Goal: Information Seeking & Learning: Check status

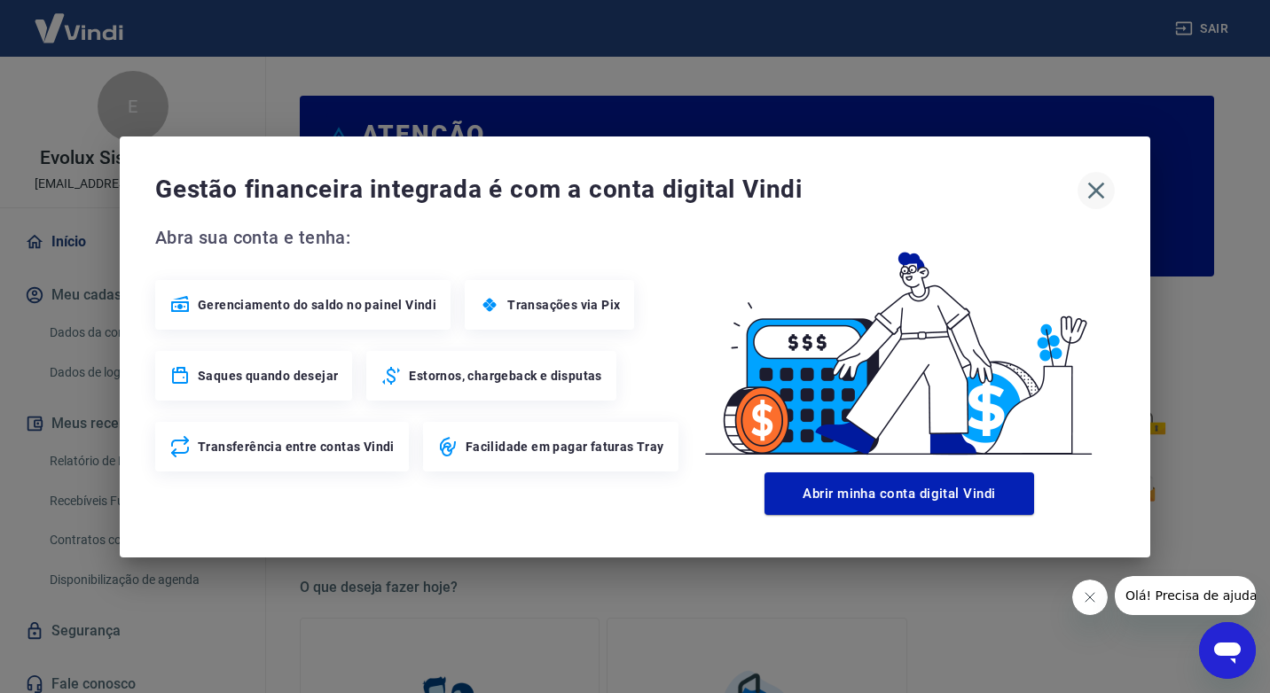
click at [1096, 174] on button "button" at bounding box center [1095, 190] width 37 height 37
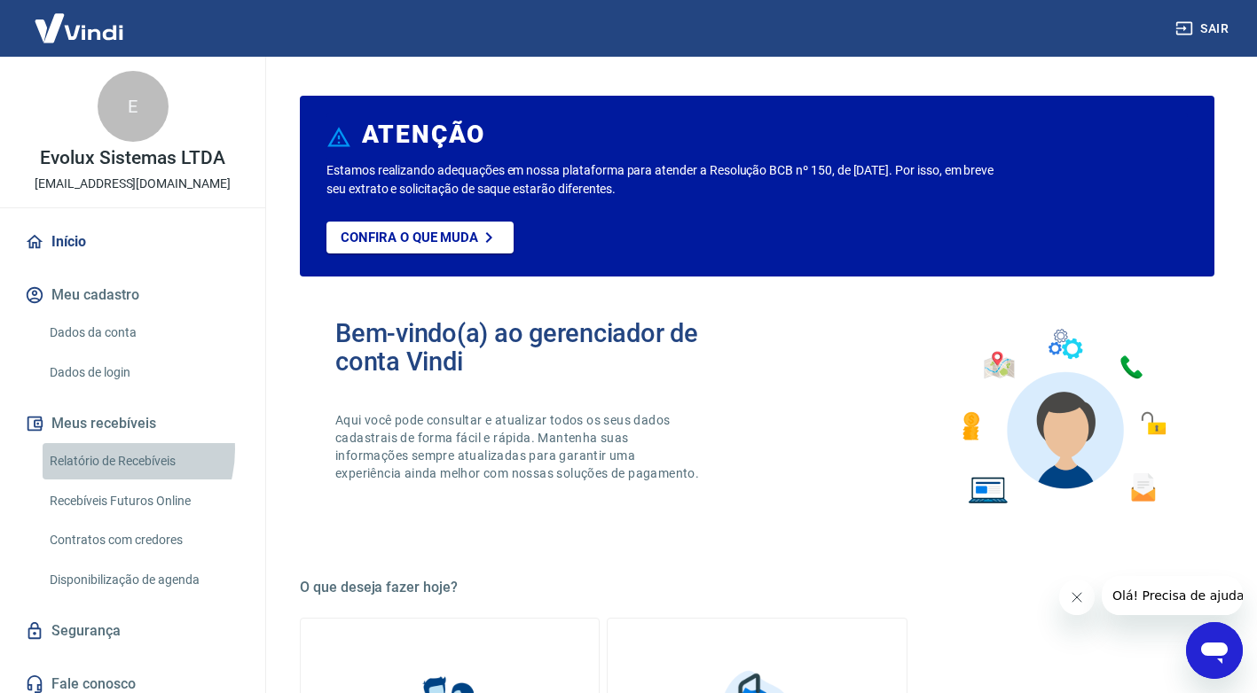
click at [103, 450] on link "Relatório de Recebíveis" at bounding box center [143, 461] width 201 height 36
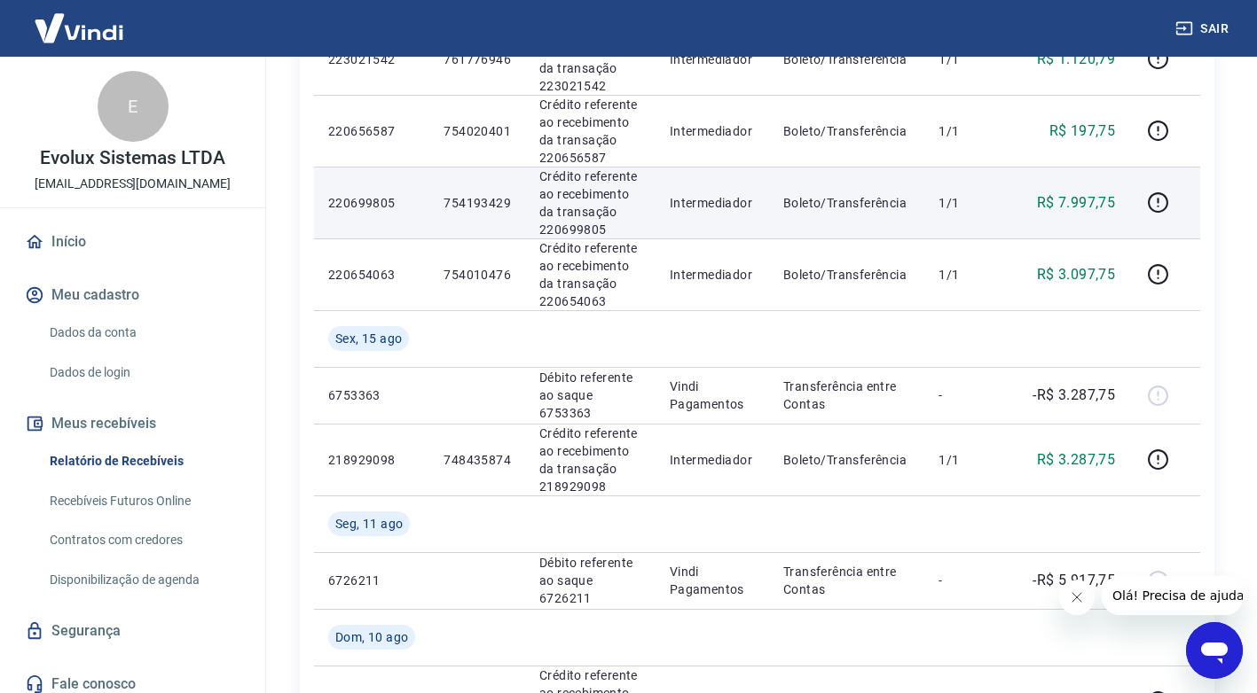
scroll to position [355, 0]
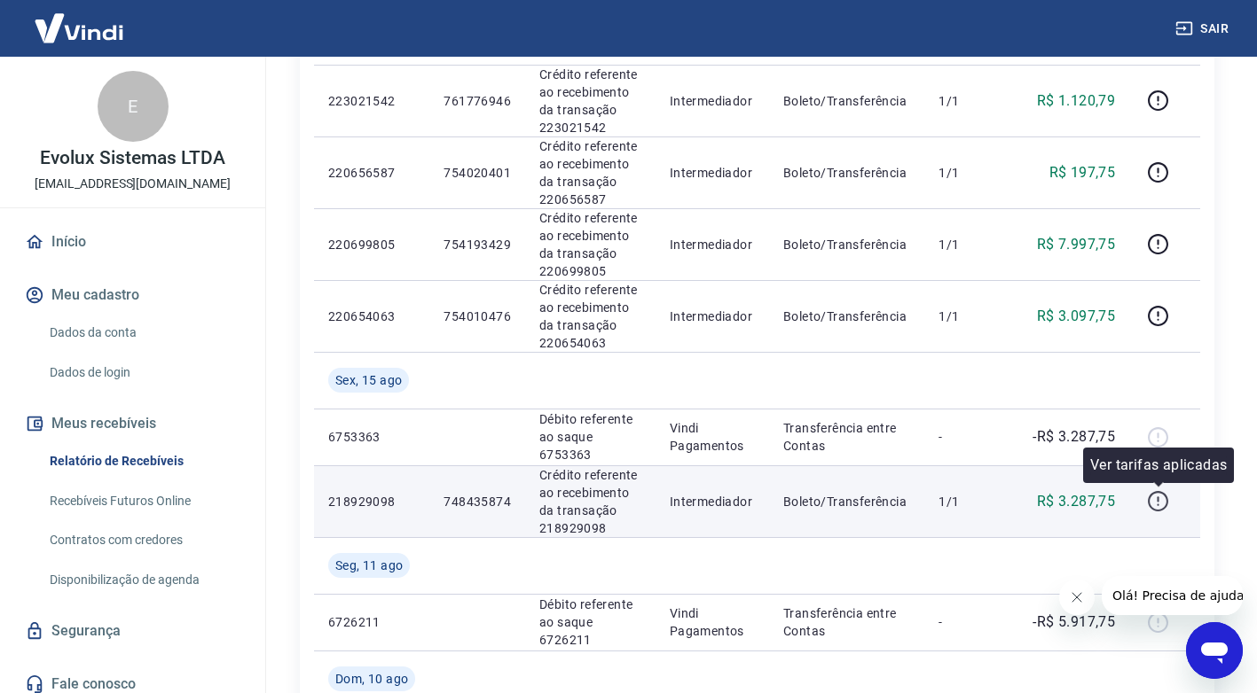
click at [1165, 497] on icon "button" at bounding box center [1158, 501] width 22 height 22
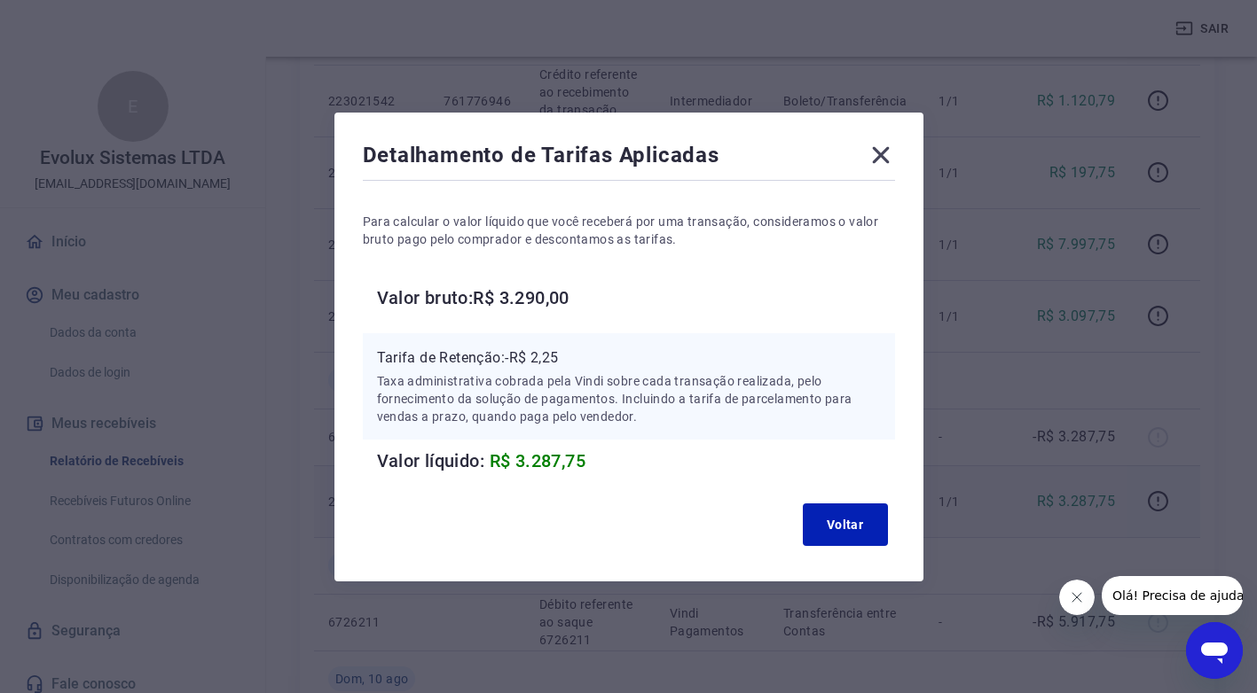
click at [891, 153] on icon at bounding box center [880, 155] width 28 height 28
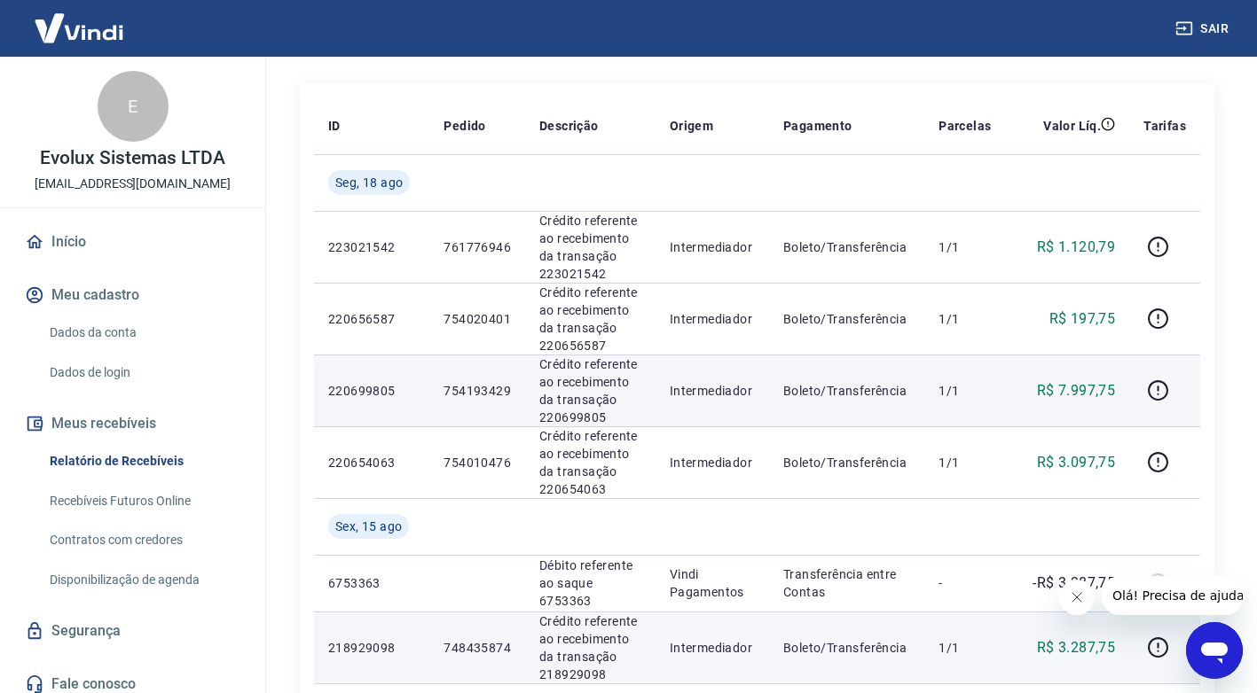
scroll to position [177, 0]
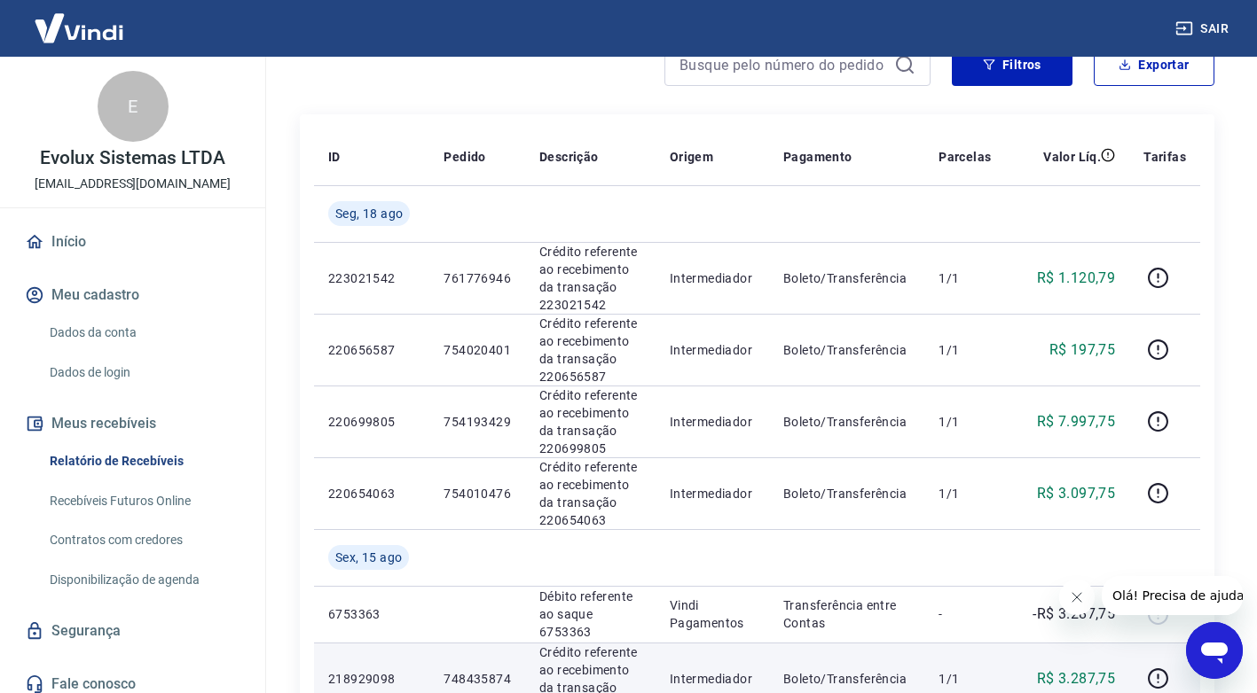
click at [57, 244] on link "Início" at bounding box center [132, 242] width 223 height 39
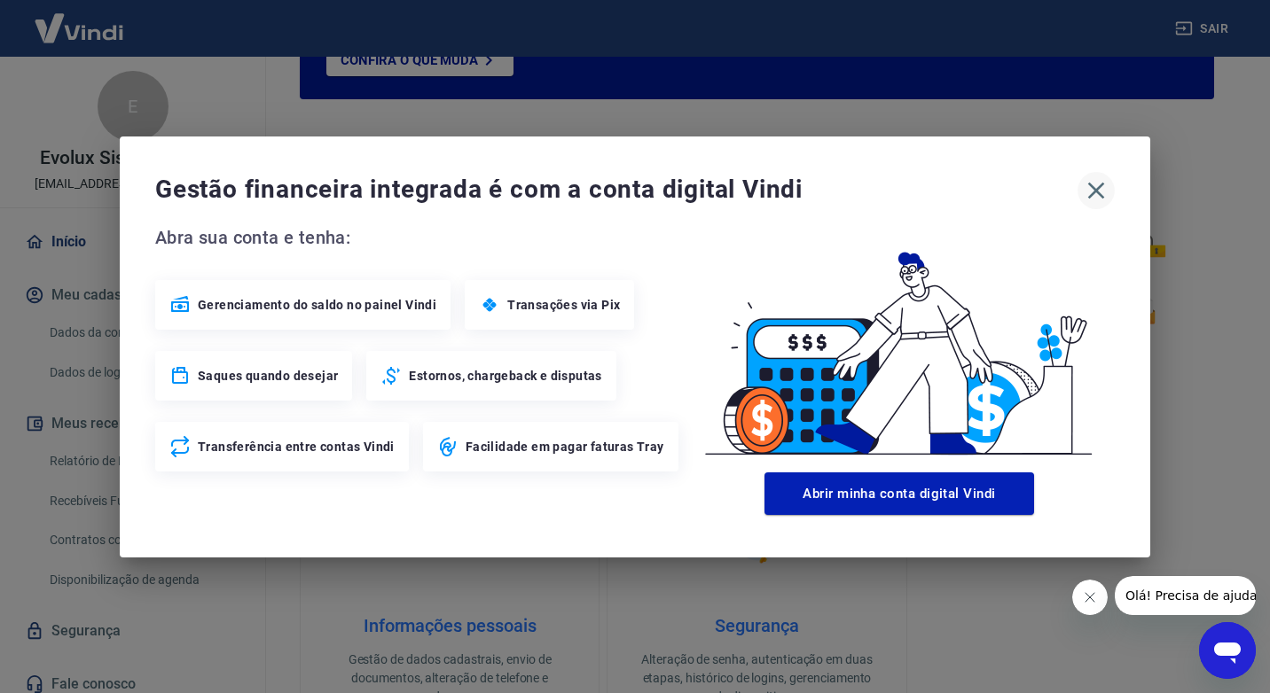
click at [1087, 184] on icon "button" at bounding box center [1096, 190] width 28 height 28
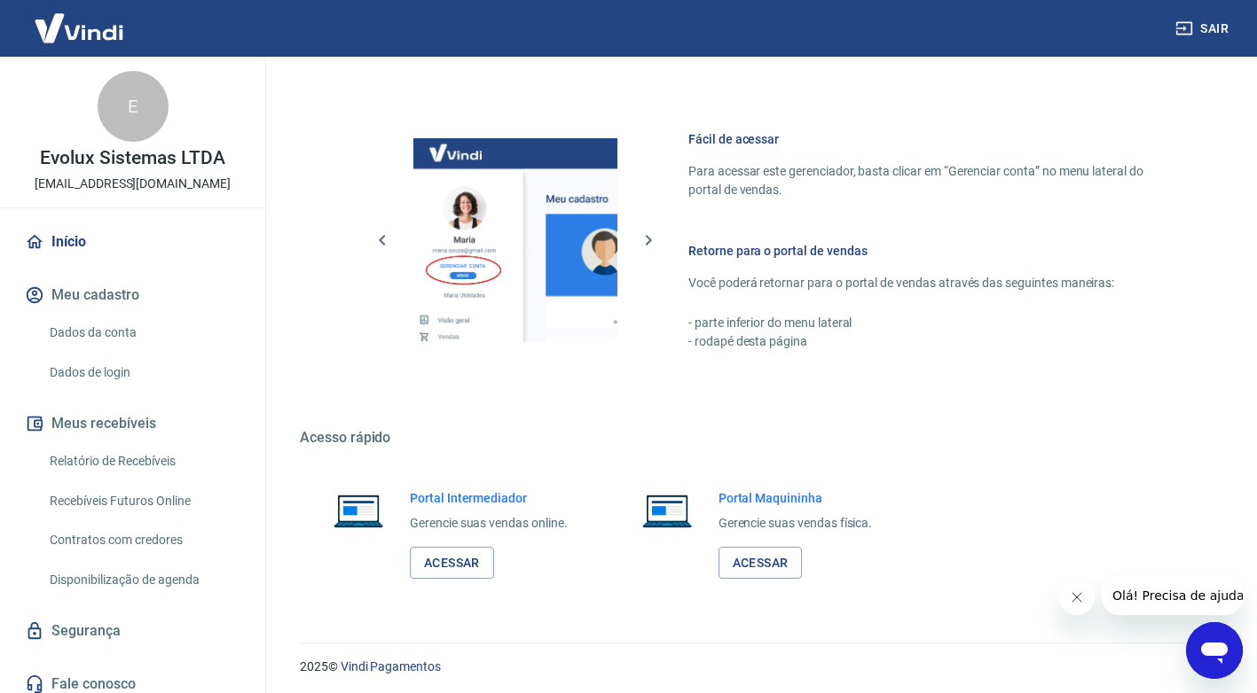
scroll to position [908, 0]
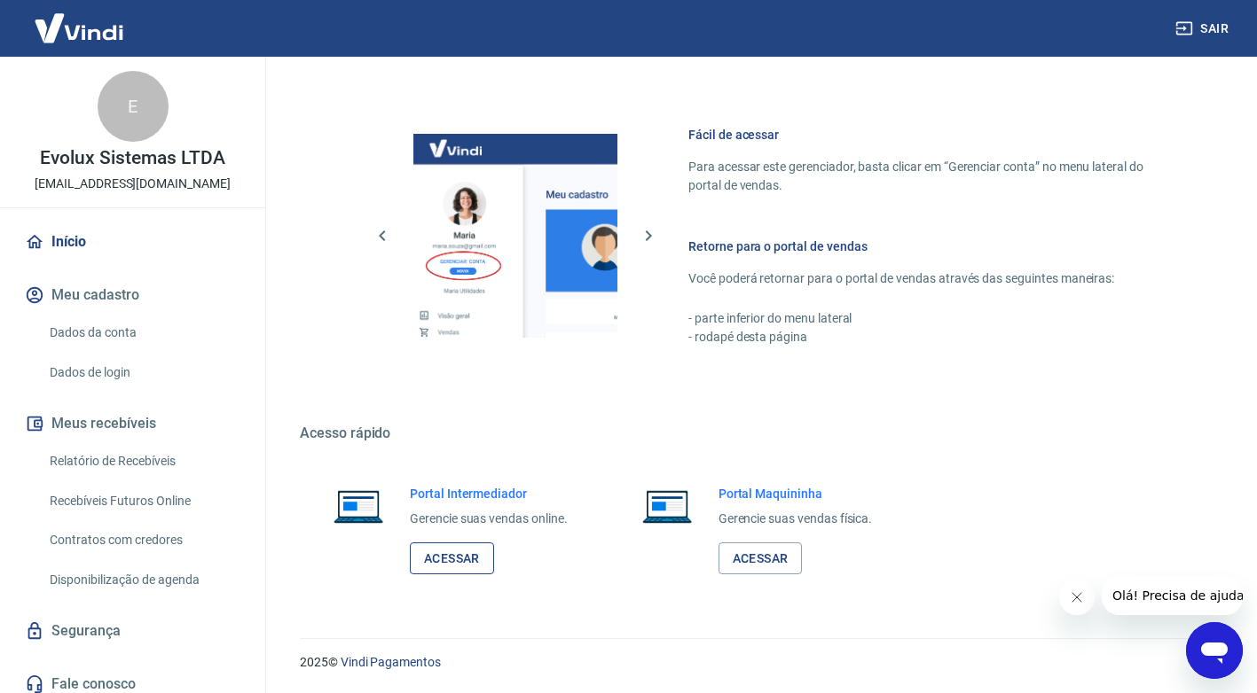
click at [468, 560] on link "Acessar" at bounding box center [452, 559] width 84 height 33
click at [167, 461] on link "Relatório de Recebíveis" at bounding box center [143, 461] width 201 height 36
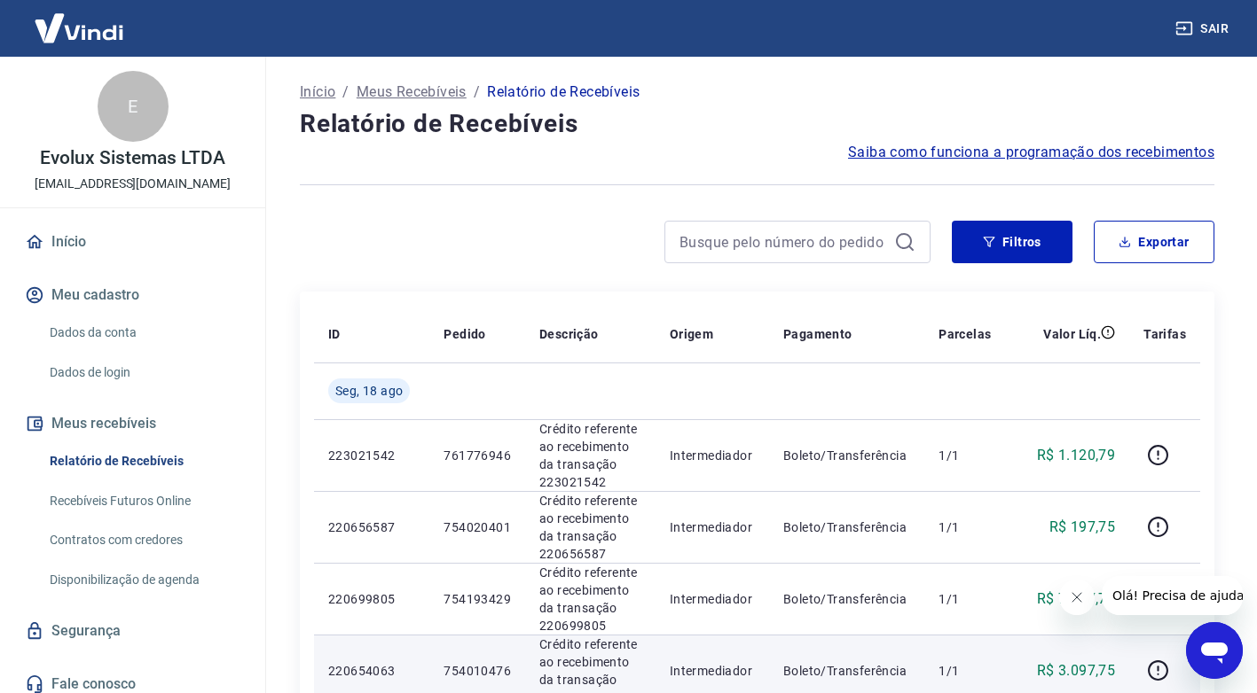
scroll to position [266, 0]
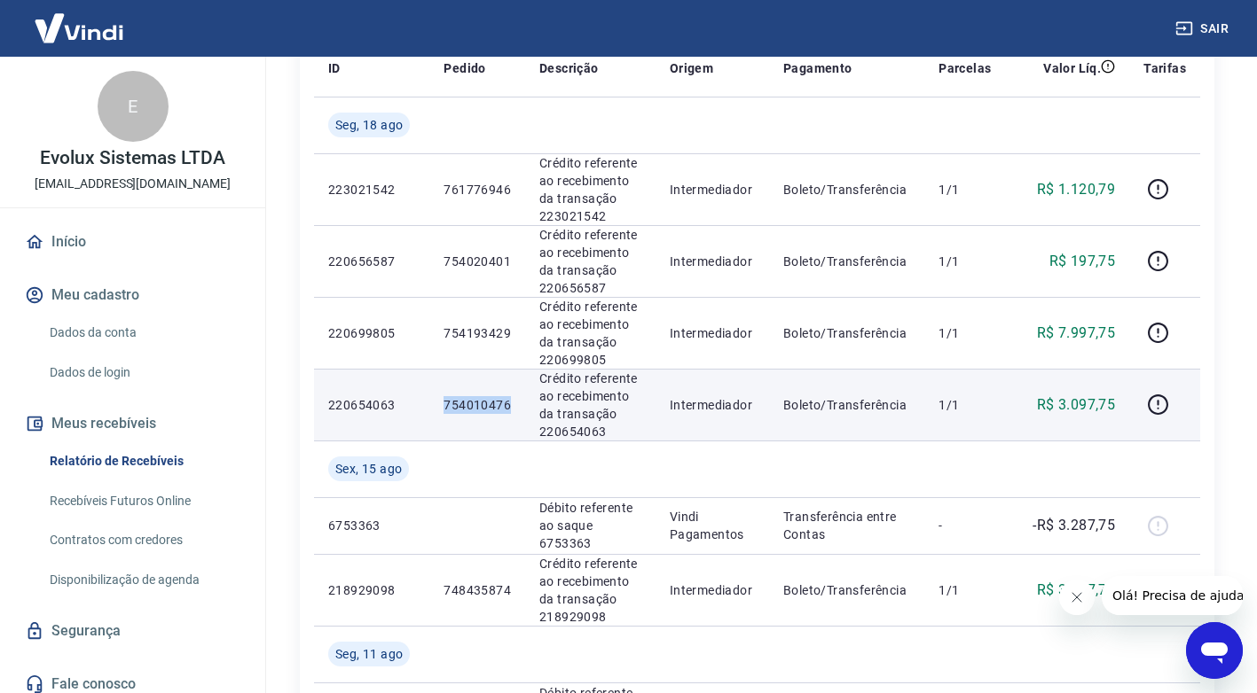
drag, startPoint x: 447, startPoint y: 401, endPoint x: 514, endPoint y: 402, distance: 67.4
click at [514, 402] on td "754010476" at bounding box center [477, 405] width 96 height 72
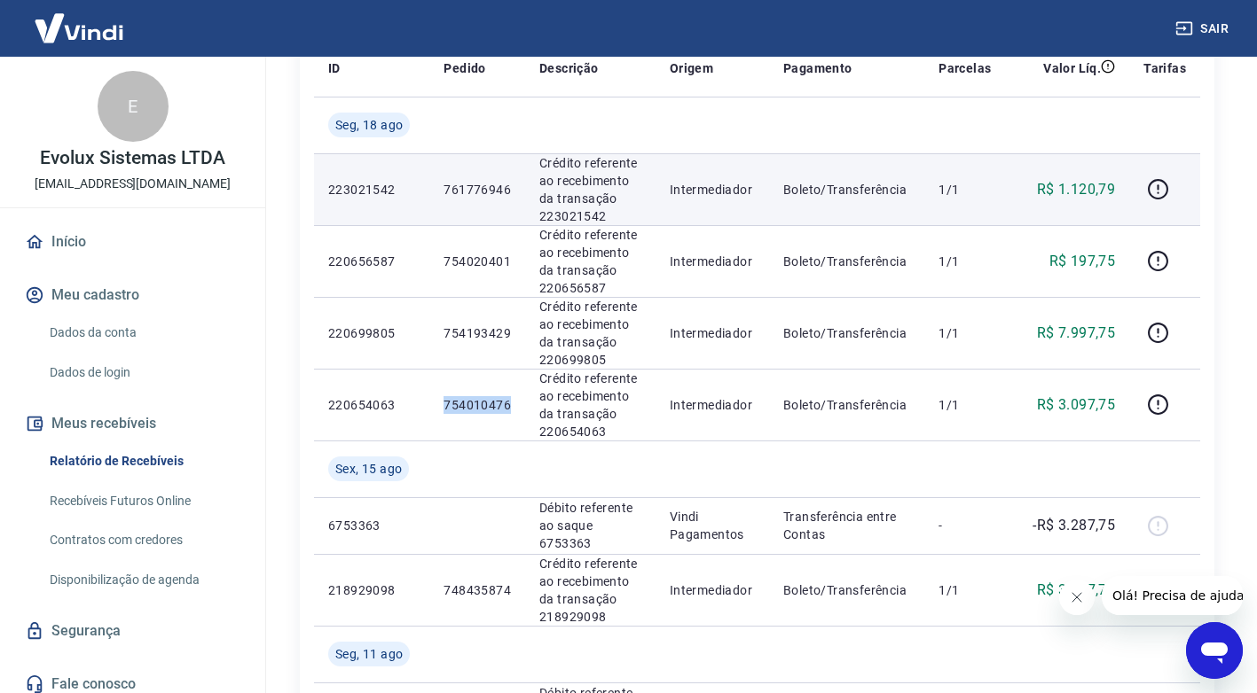
copy p "754010476"
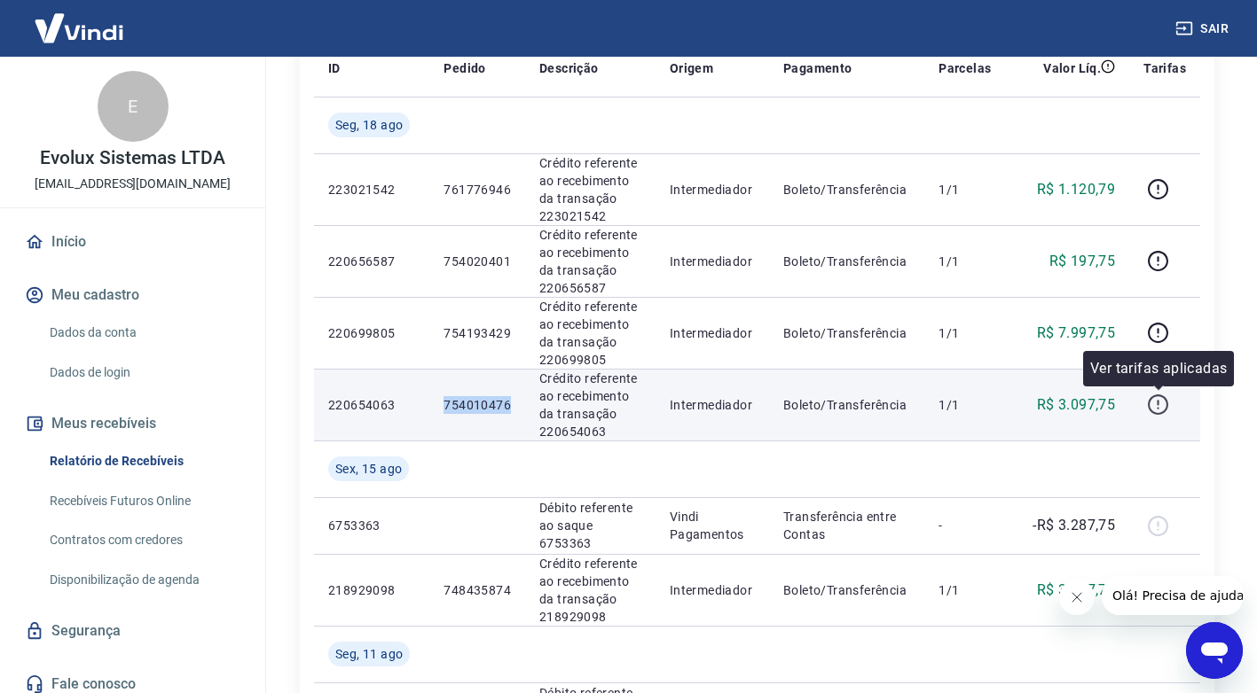
click at [1158, 416] on button "button" at bounding box center [1157, 405] width 28 height 28
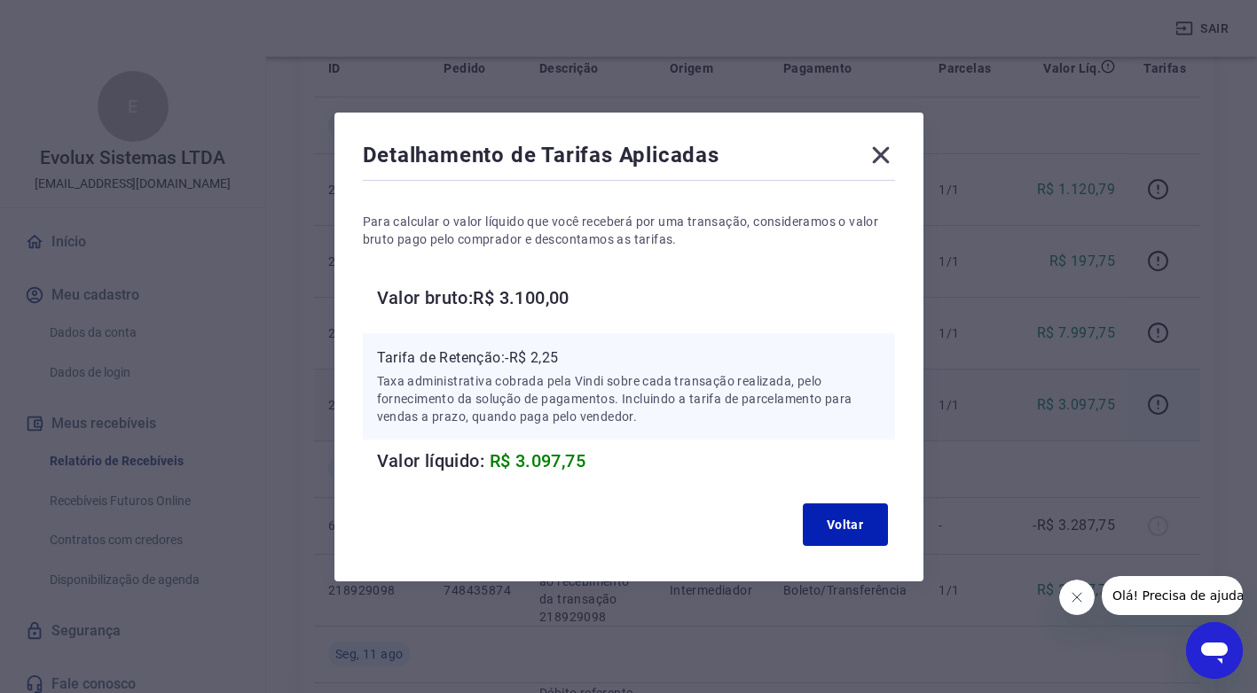
click at [881, 153] on icon at bounding box center [880, 155] width 28 height 28
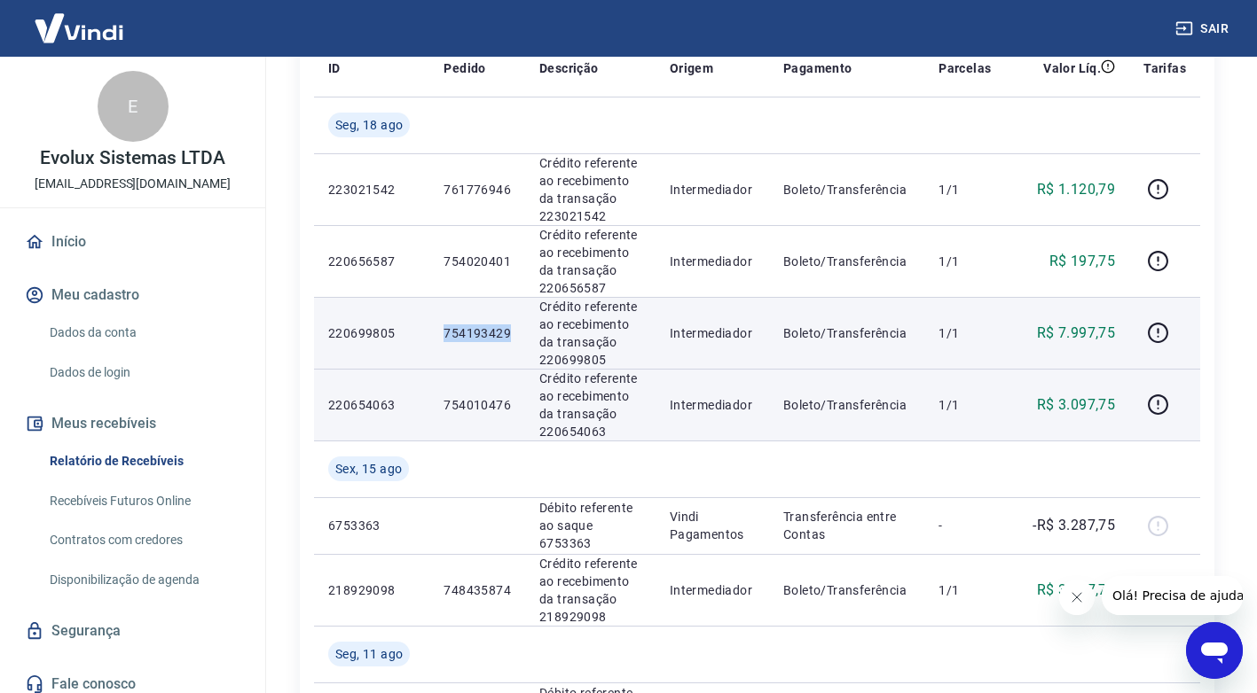
drag, startPoint x: 441, startPoint y: 333, endPoint x: 519, endPoint y: 336, distance: 78.1
click at [519, 336] on td "754193429" at bounding box center [477, 333] width 96 height 72
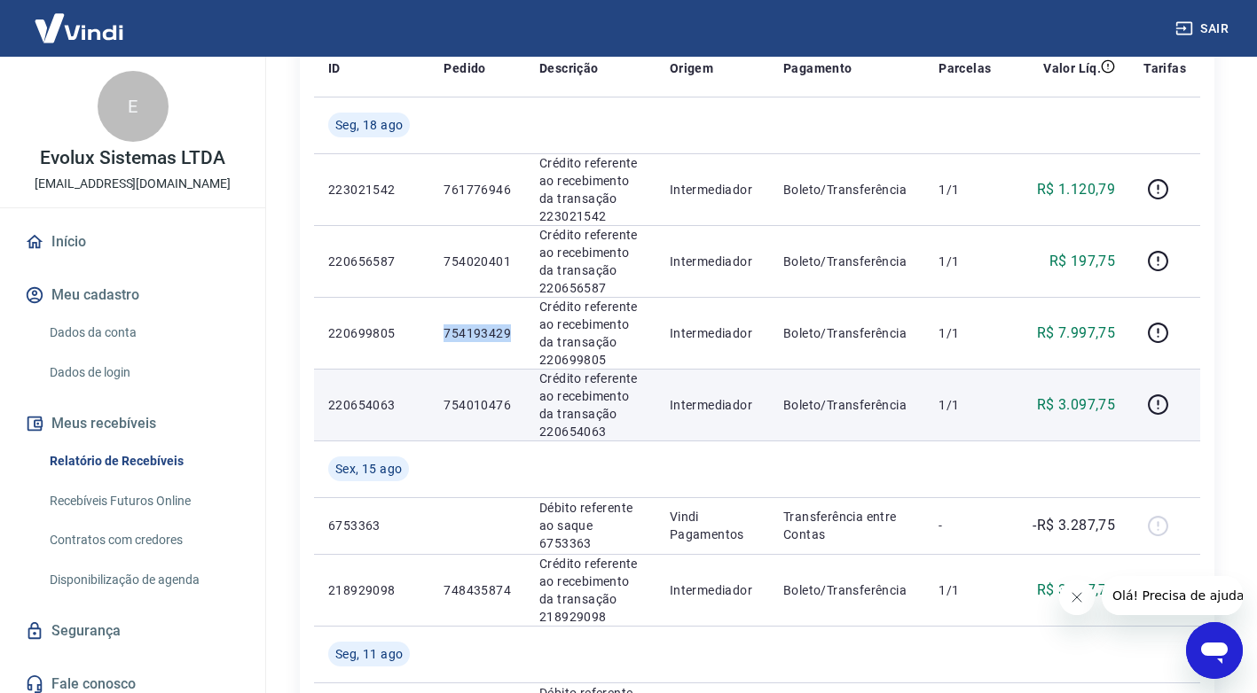
copy p "754193429"
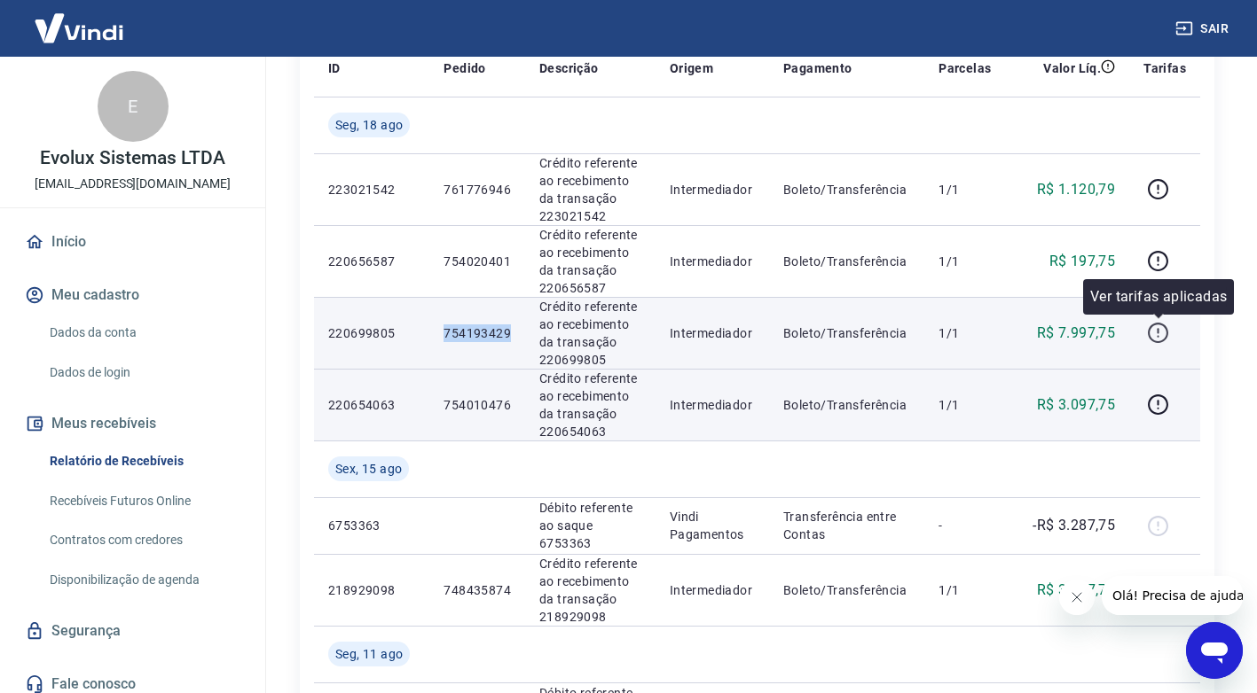
click at [1157, 327] on icon "button" at bounding box center [1158, 333] width 22 height 22
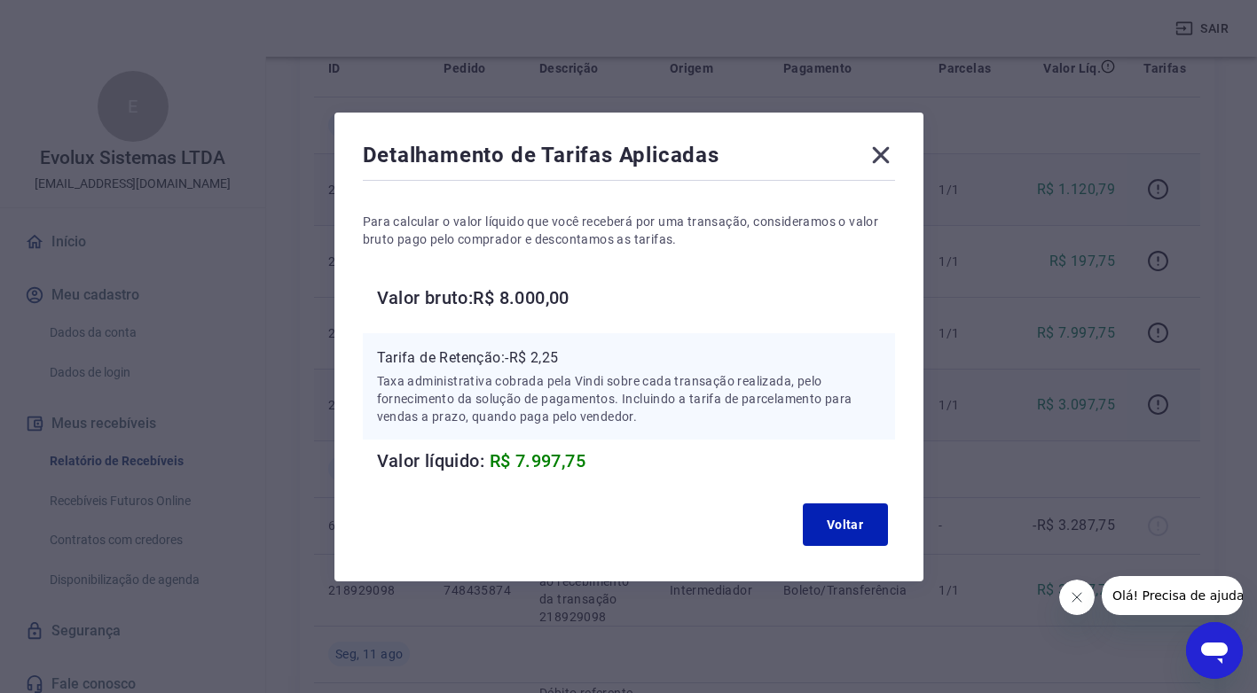
click at [885, 154] on icon at bounding box center [880, 154] width 17 height 17
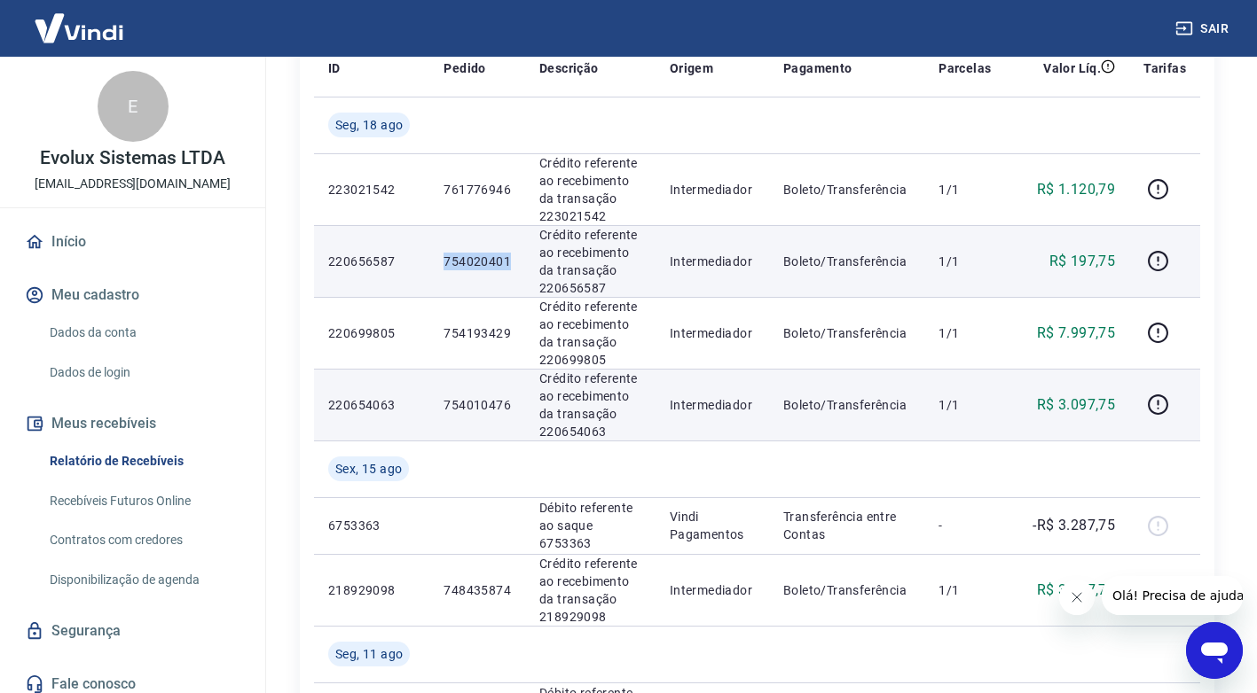
drag, startPoint x: 446, startPoint y: 258, endPoint x: 509, endPoint y: 266, distance: 63.5
click at [509, 267] on p "754020401" at bounding box center [476, 262] width 67 height 18
copy p "754020401"
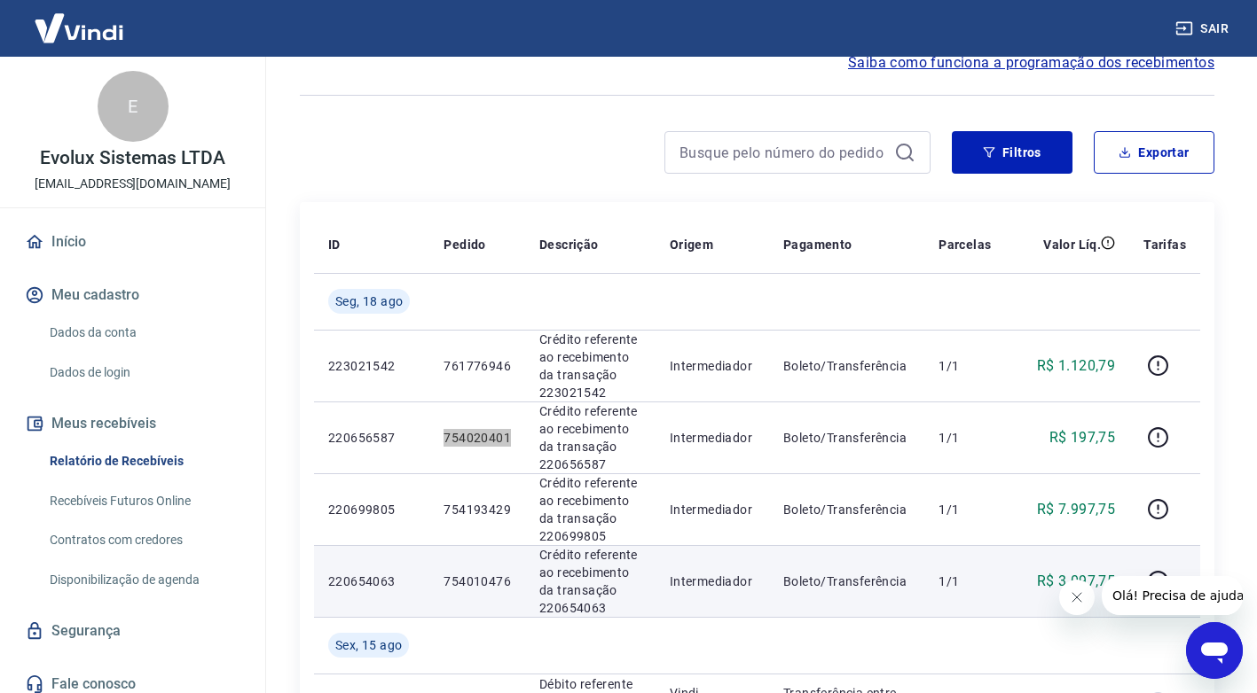
scroll to position [89, 0]
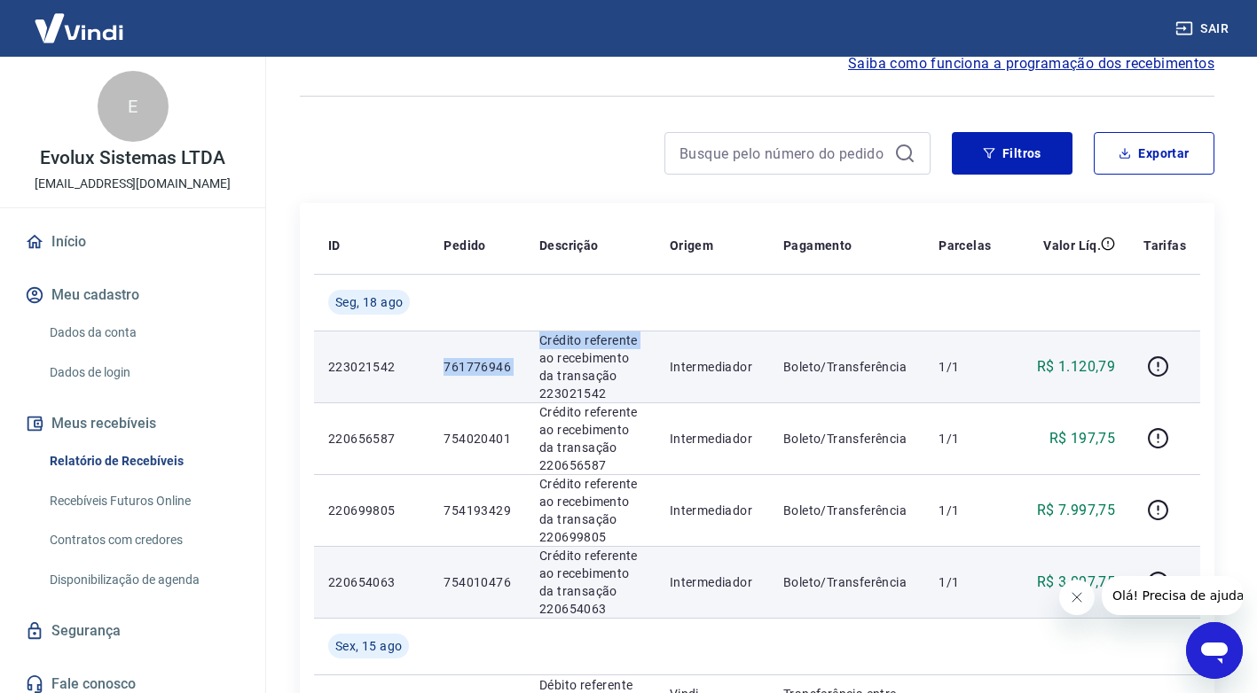
drag, startPoint x: 443, startPoint y: 360, endPoint x: 524, endPoint y: 366, distance: 81.8
click at [524, 366] on tr "223021542 761776946 Crédito referente ao recebimento da transação 223021542 Int…" at bounding box center [757, 367] width 886 height 72
drag, startPoint x: 501, startPoint y: 349, endPoint x: 485, endPoint y: 374, distance: 29.5
click at [501, 351] on td "761776946" at bounding box center [477, 367] width 96 height 72
click at [483, 376] on td "761776946" at bounding box center [477, 367] width 96 height 72
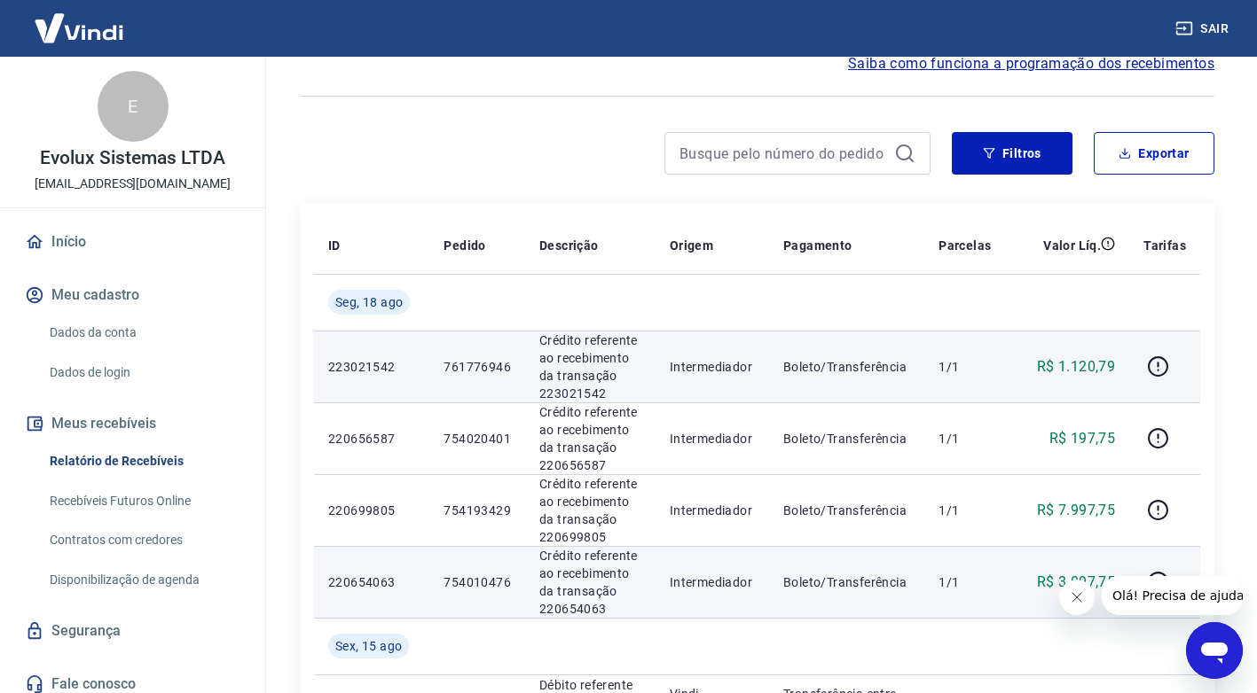
click at [485, 363] on p "761776946" at bounding box center [476, 367] width 67 height 18
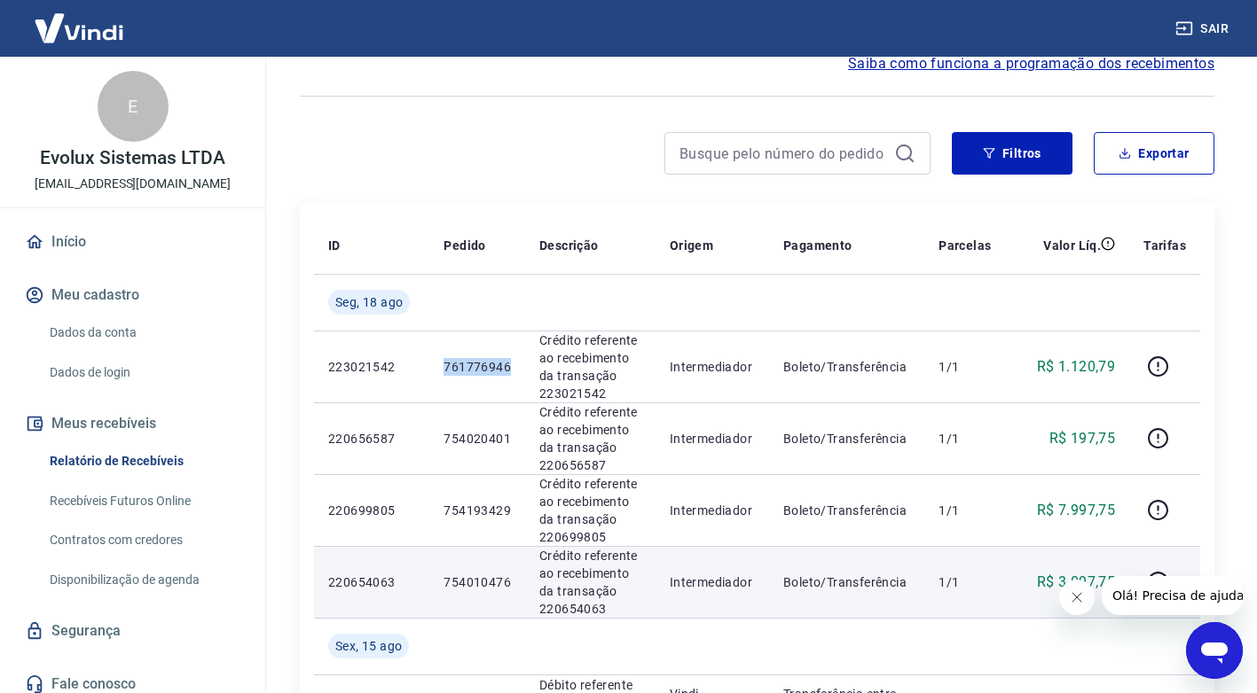
copy p "761776946"
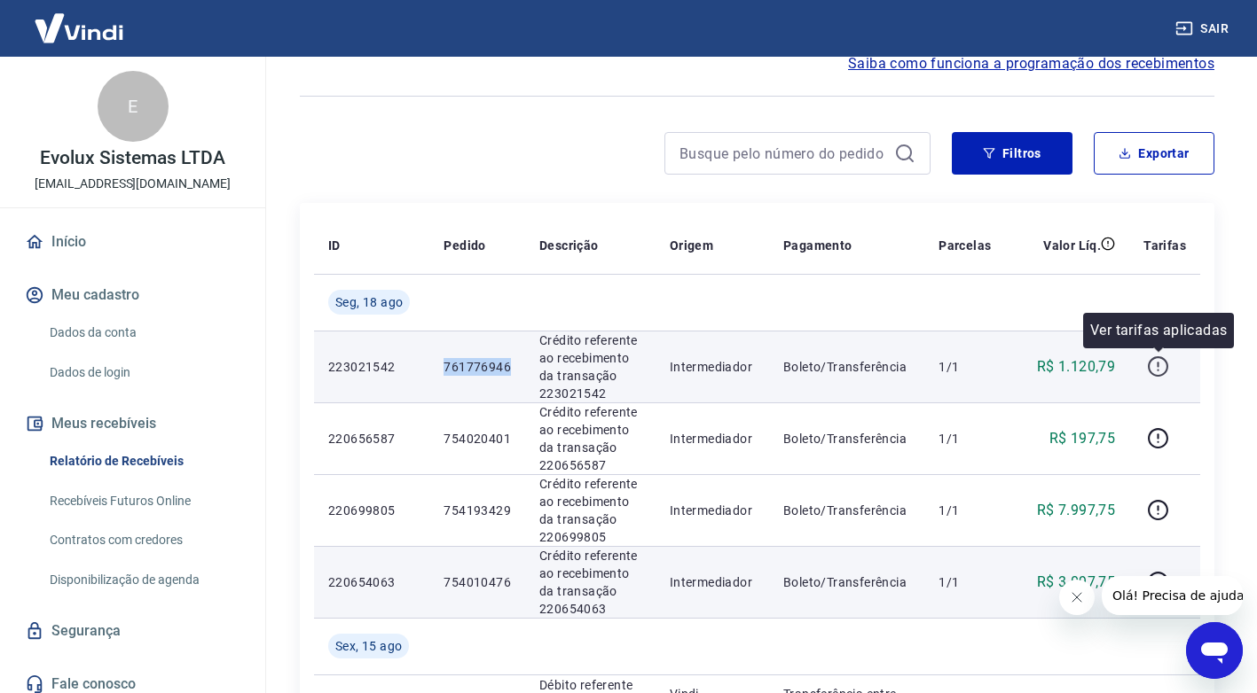
click at [1149, 363] on icon "button" at bounding box center [1158, 367] width 22 height 22
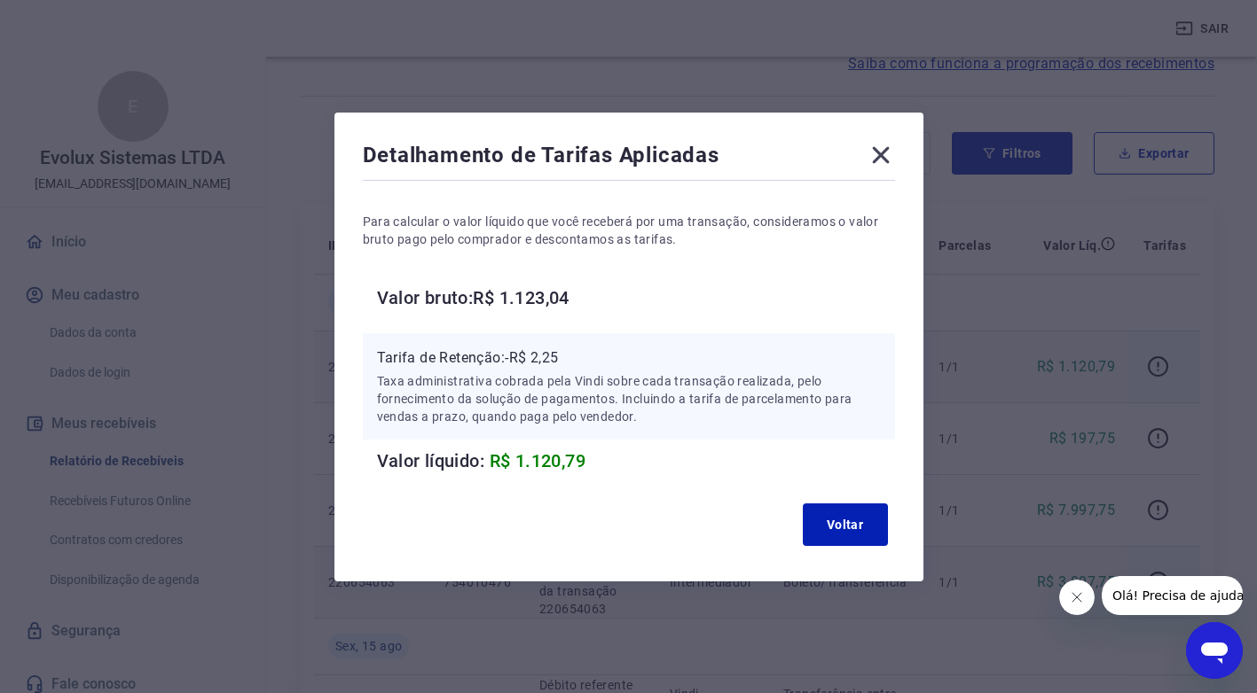
click at [603, 499] on div "Voltar" at bounding box center [629, 525] width 532 height 57
click at [888, 147] on icon at bounding box center [880, 155] width 28 height 28
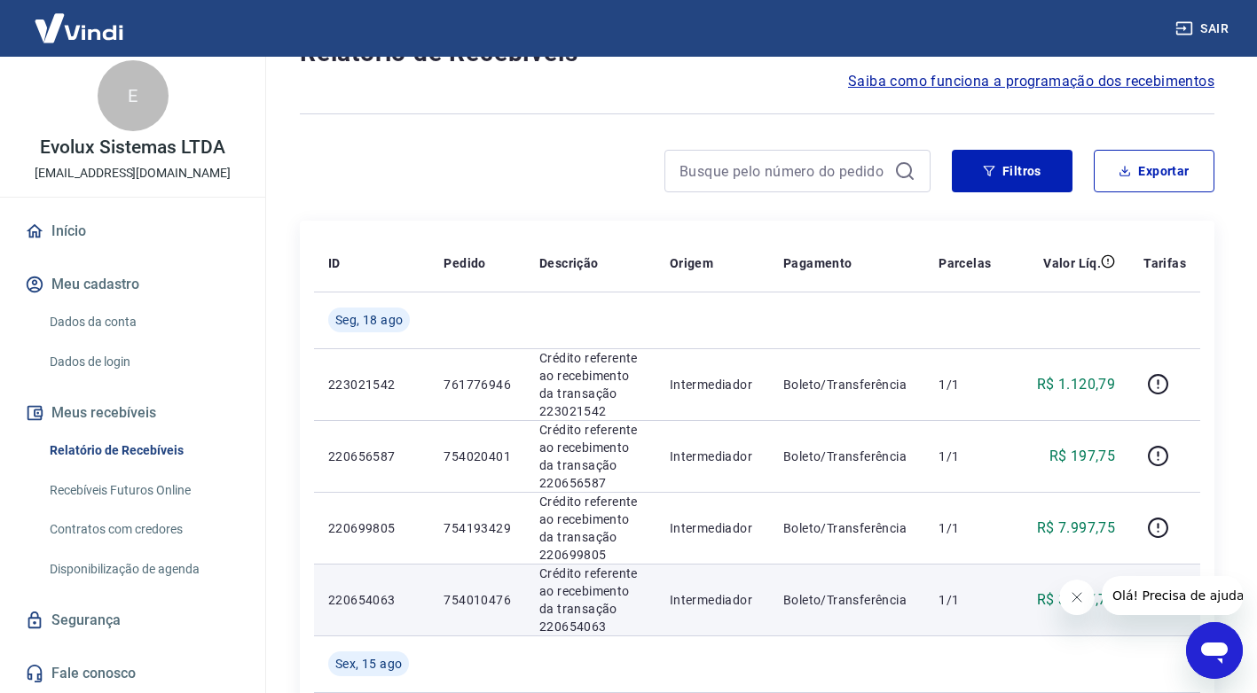
scroll to position [0, 0]
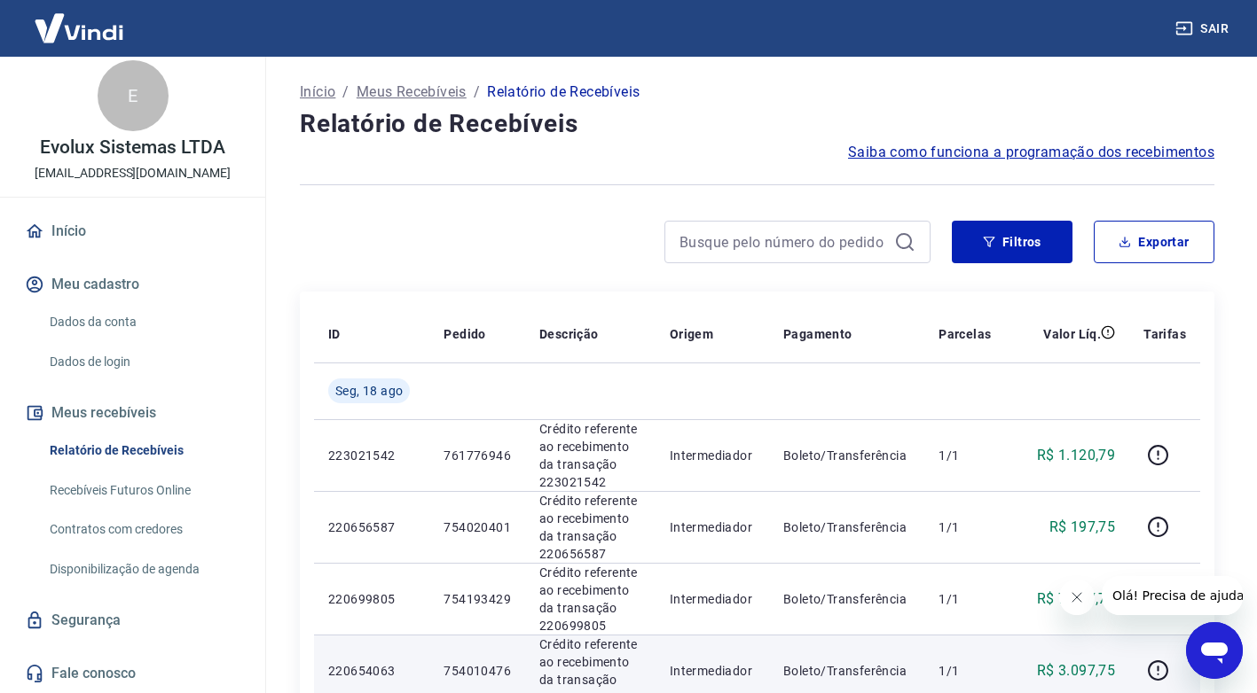
click at [1202, 25] on button "Sair" at bounding box center [1203, 28] width 64 height 33
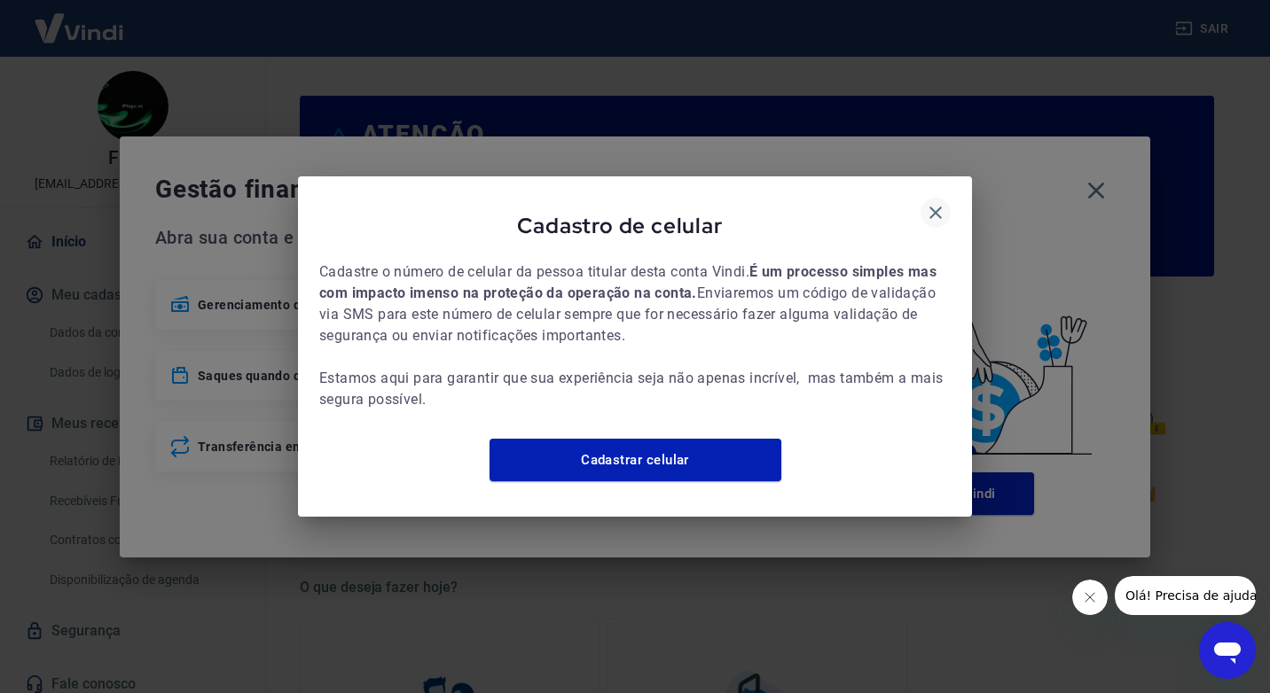
click at [936, 207] on icon "button" at bounding box center [935, 213] width 12 height 12
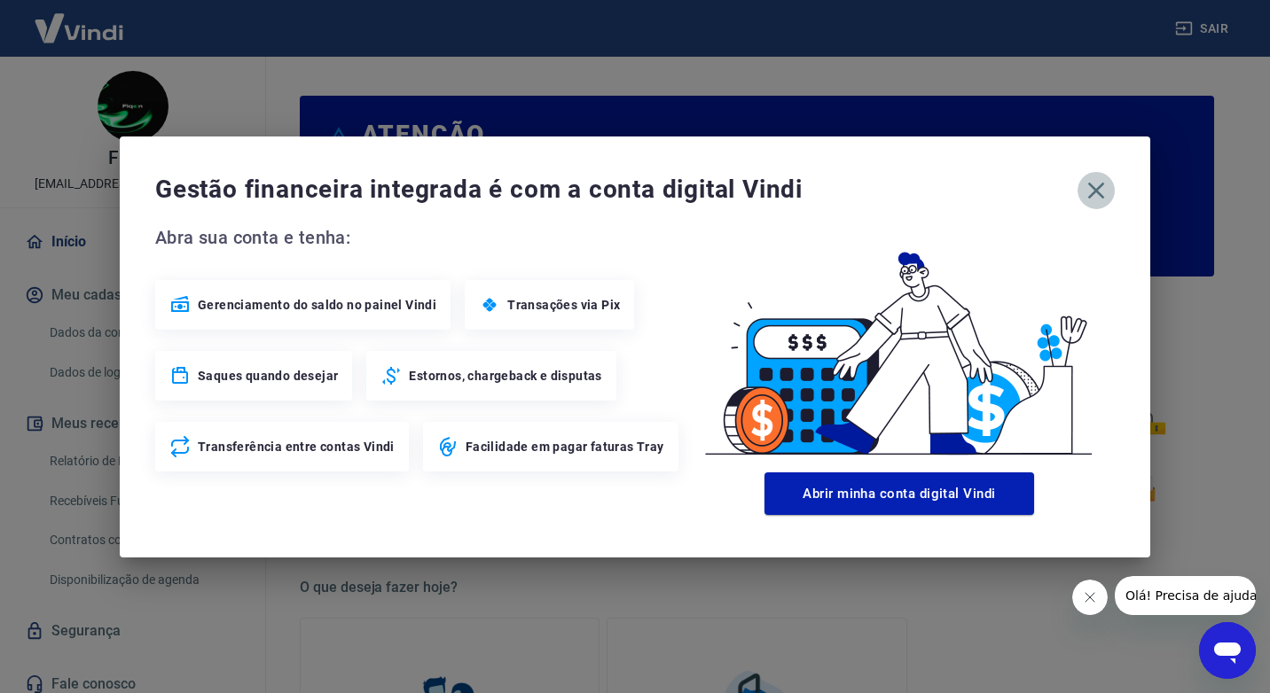
click at [1093, 187] on icon "button" at bounding box center [1096, 190] width 17 height 17
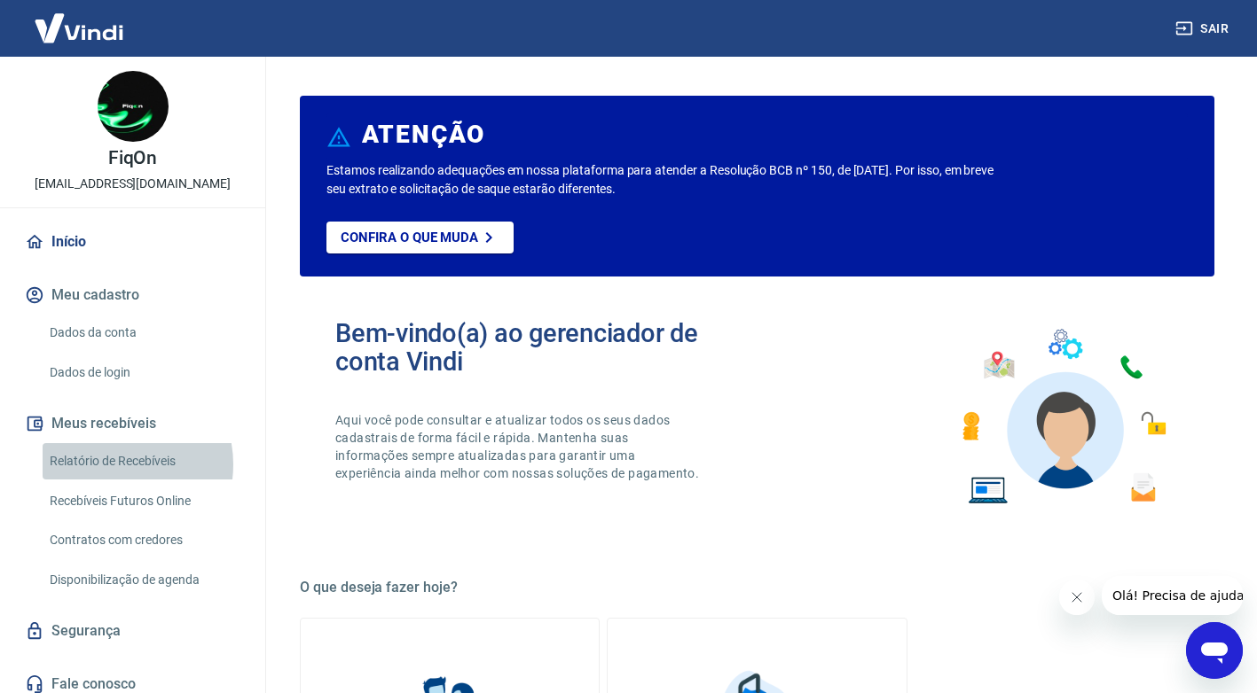
click at [112, 465] on link "Relatório de Recebíveis" at bounding box center [143, 461] width 201 height 36
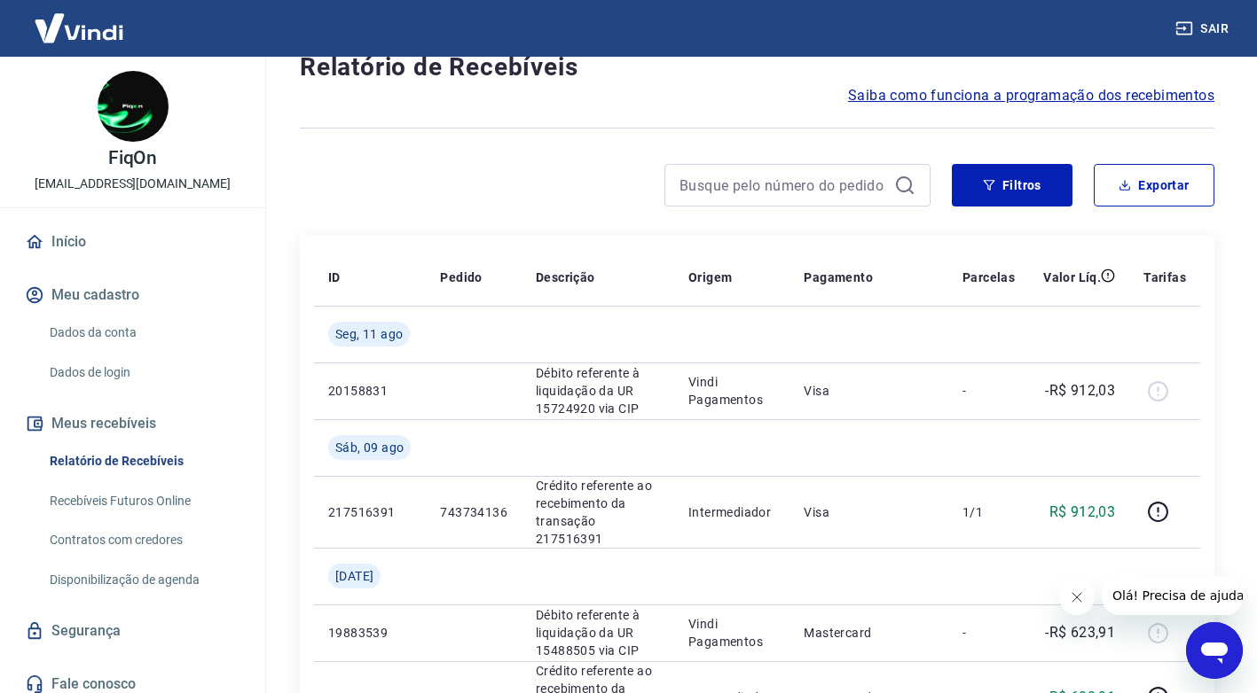
scroll to position [89, 0]
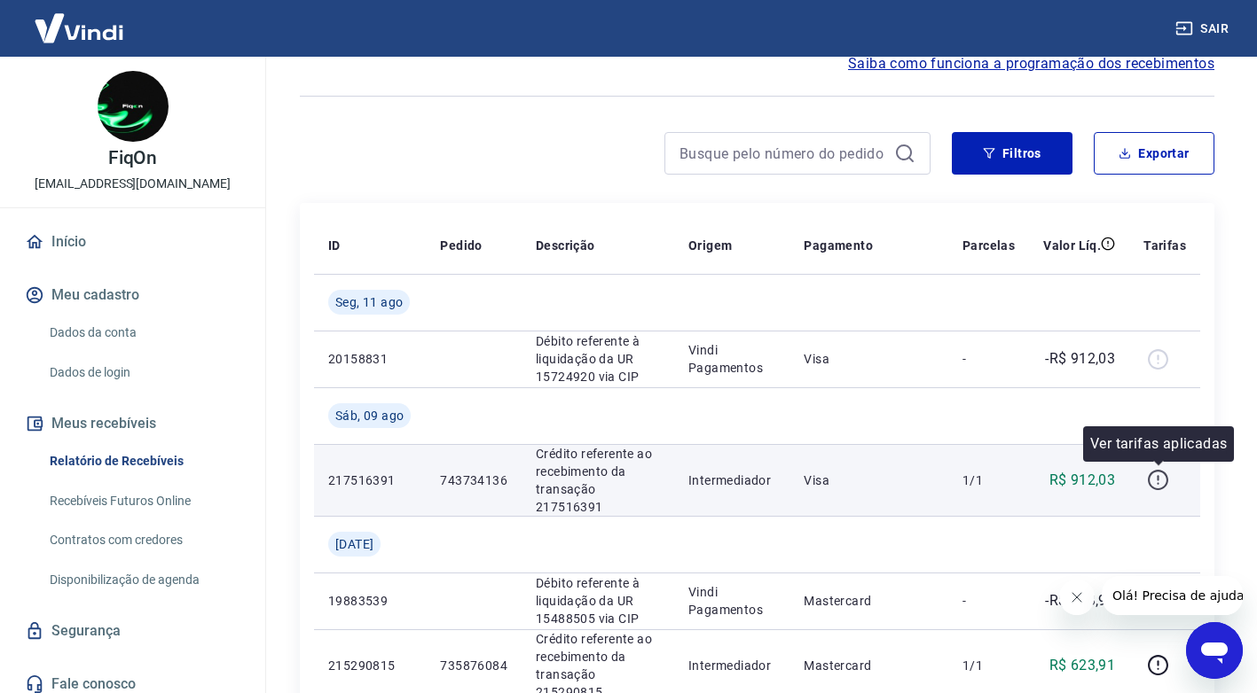
click at [1162, 491] on button "button" at bounding box center [1157, 480] width 28 height 28
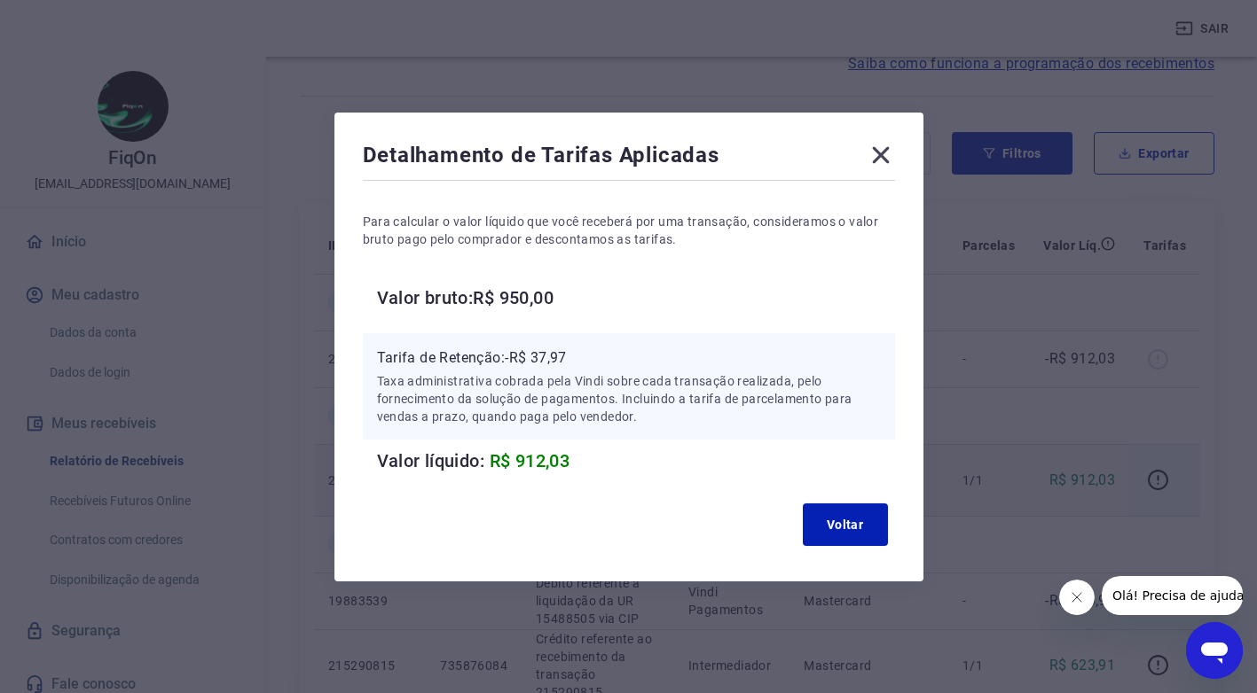
click at [886, 168] on icon at bounding box center [880, 155] width 28 height 28
